Goal: Information Seeking & Learning: Learn about a topic

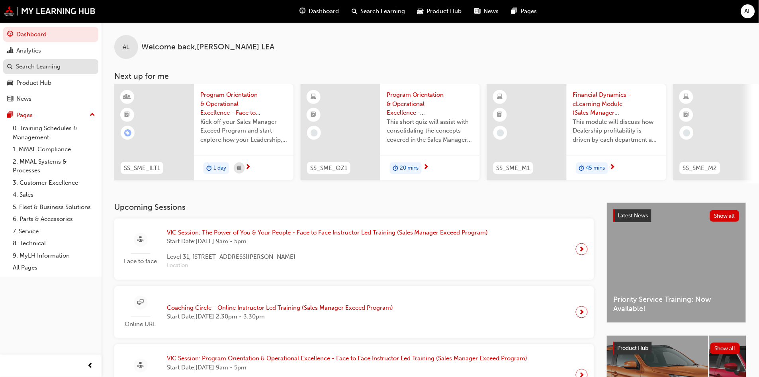
click at [35, 65] on div "Search Learning" at bounding box center [38, 66] width 45 height 9
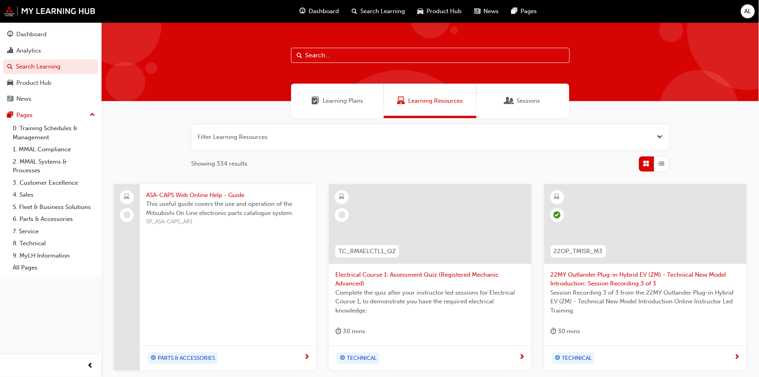
click at [535, 112] on div "Sessions" at bounding box center [522, 101] width 93 height 35
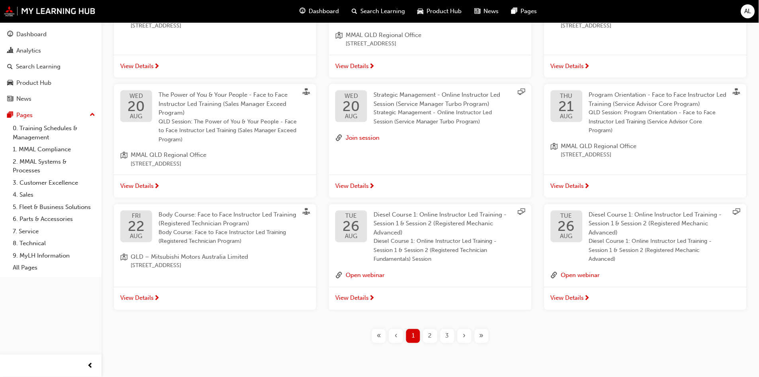
scroll to position [221, 0]
click at [433, 337] on div "2" at bounding box center [430, 335] width 14 height 14
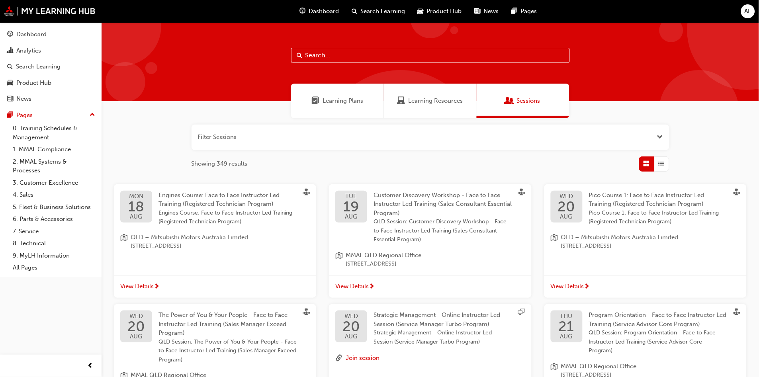
click at [437, 93] on div "Learning Resources" at bounding box center [430, 101] width 93 height 35
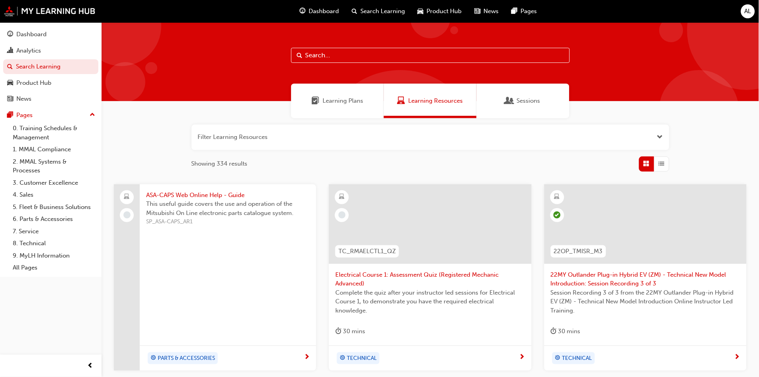
click at [331, 107] on div "Learning Plans" at bounding box center [337, 101] width 93 height 35
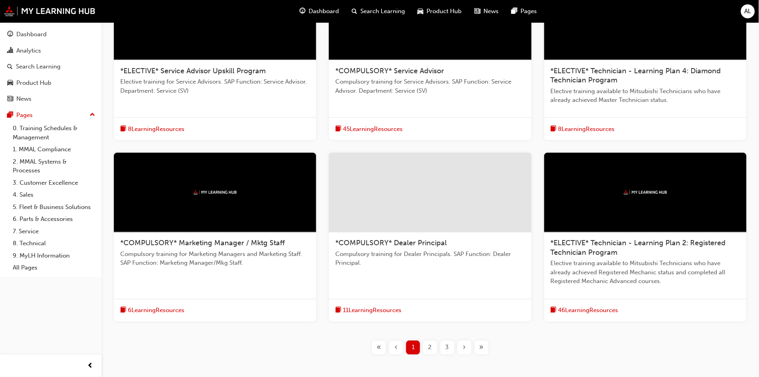
scroll to position [245, 0]
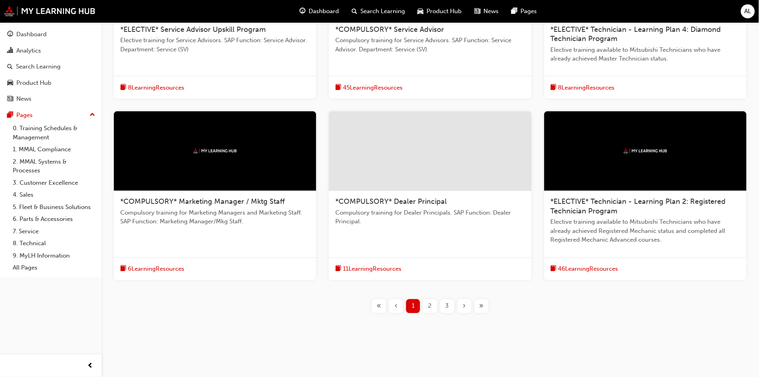
click at [435, 311] on div "2" at bounding box center [430, 306] width 14 height 14
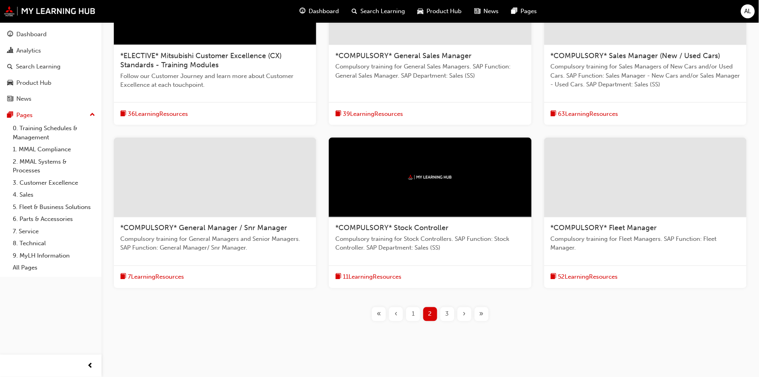
scroll to position [227, 0]
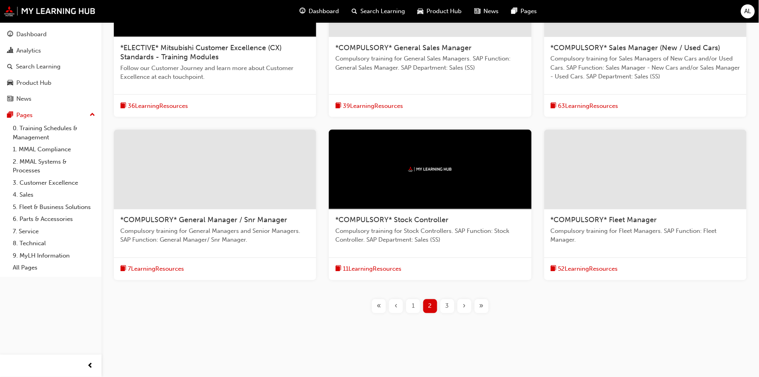
click at [450, 308] on div "3" at bounding box center [447, 306] width 14 height 14
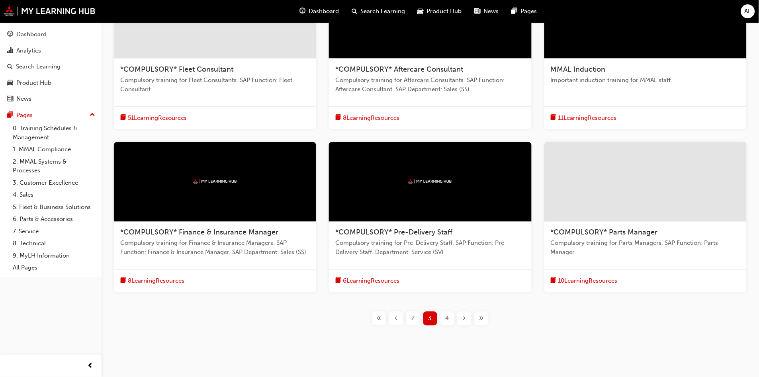
scroll to position [218, 0]
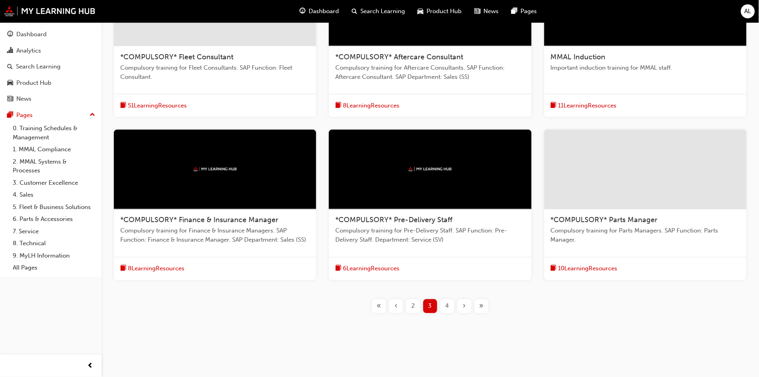
click at [453, 308] on div "4" at bounding box center [447, 306] width 14 height 14
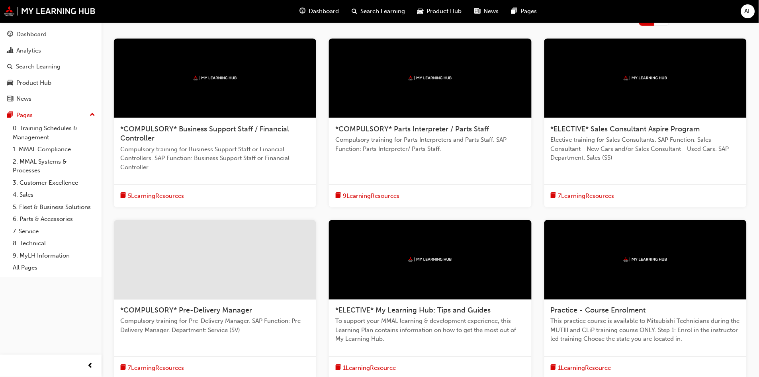
scroll to position [129, 0]
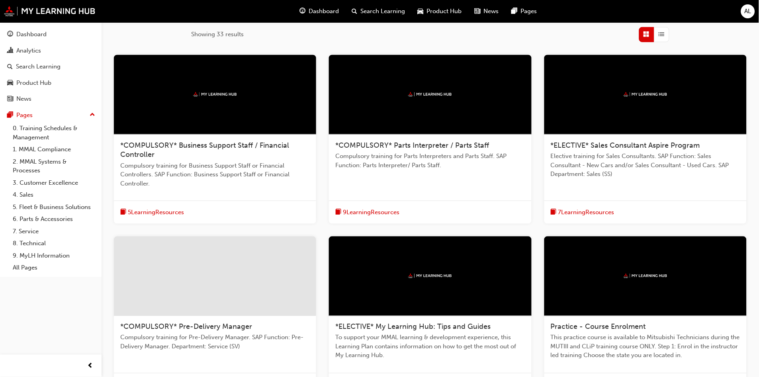
click at [652, 123] on div at bounding box center [645, 95] width 202 height 80
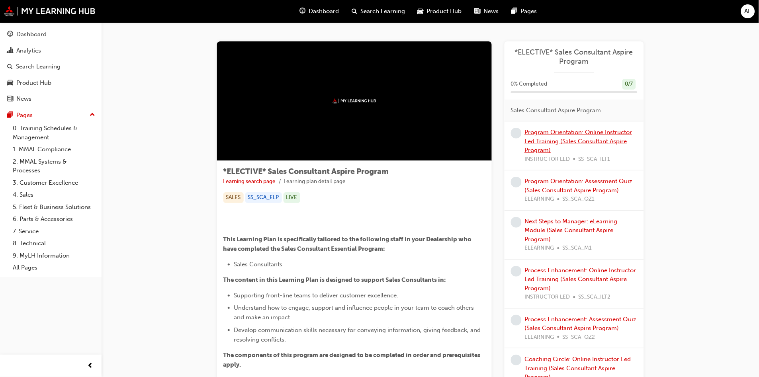
click at [571, 142] on link "Program Orientation: Online Instructor Led Training (Sales Consultant Aspire Pr…" at bounding box center [578, 141] width 107 height 25
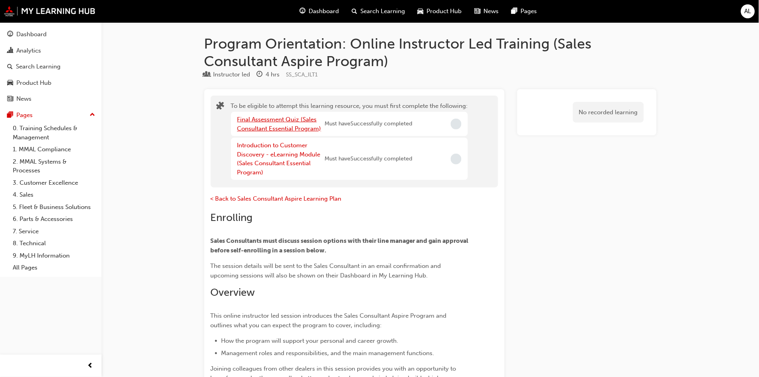
click at [278, 131] on link "Final Assessment Quiz (Sales Consultant Essential Program)" at bounding box center [279, 124] width 84 height 16
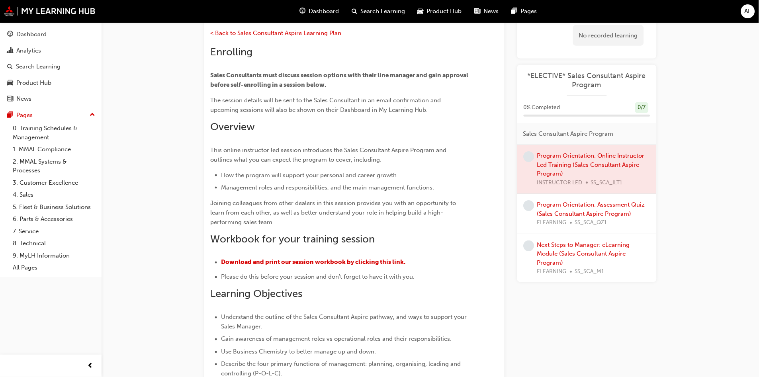
scroll to position [177, 0]
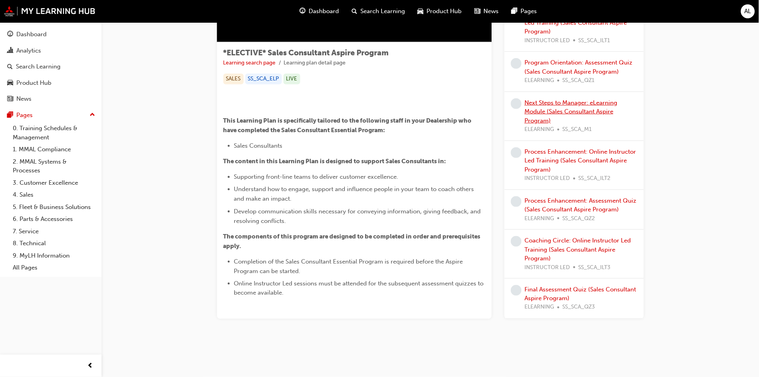
scroll to position [262, 0]
